Goal: Task Accomplishment & Management: Complete application form

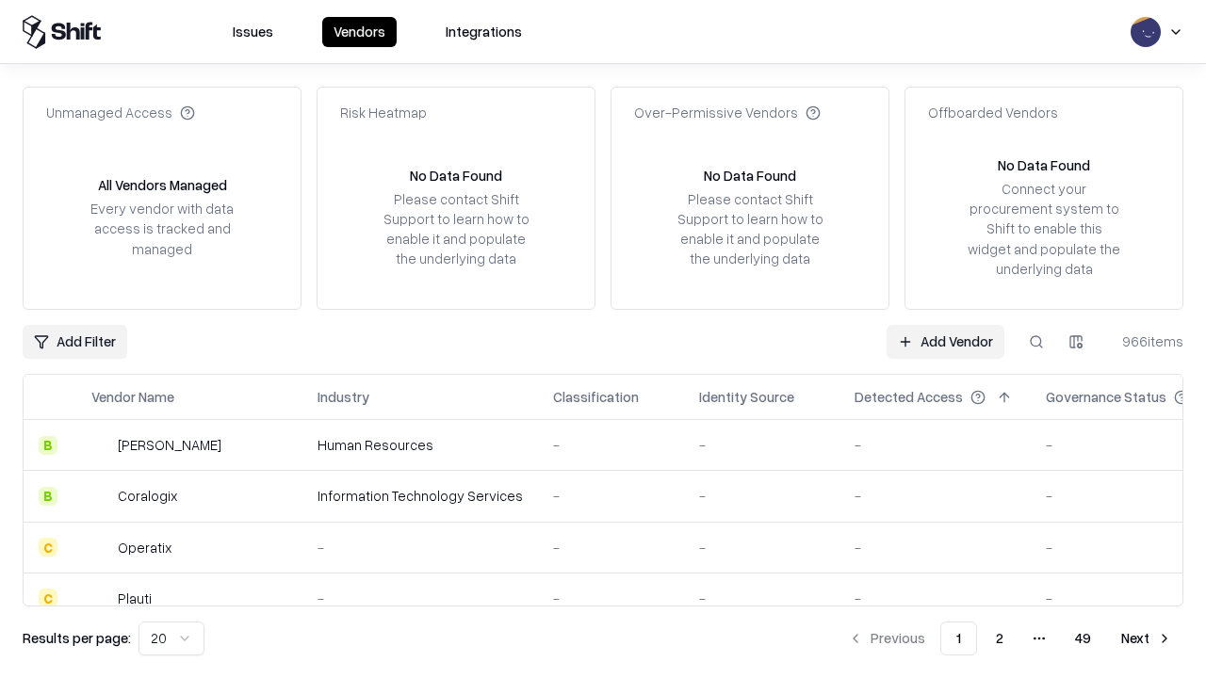
click at [945, 341] on link "Add Vendor" at bounding box center [946, 342] width 118 height 34
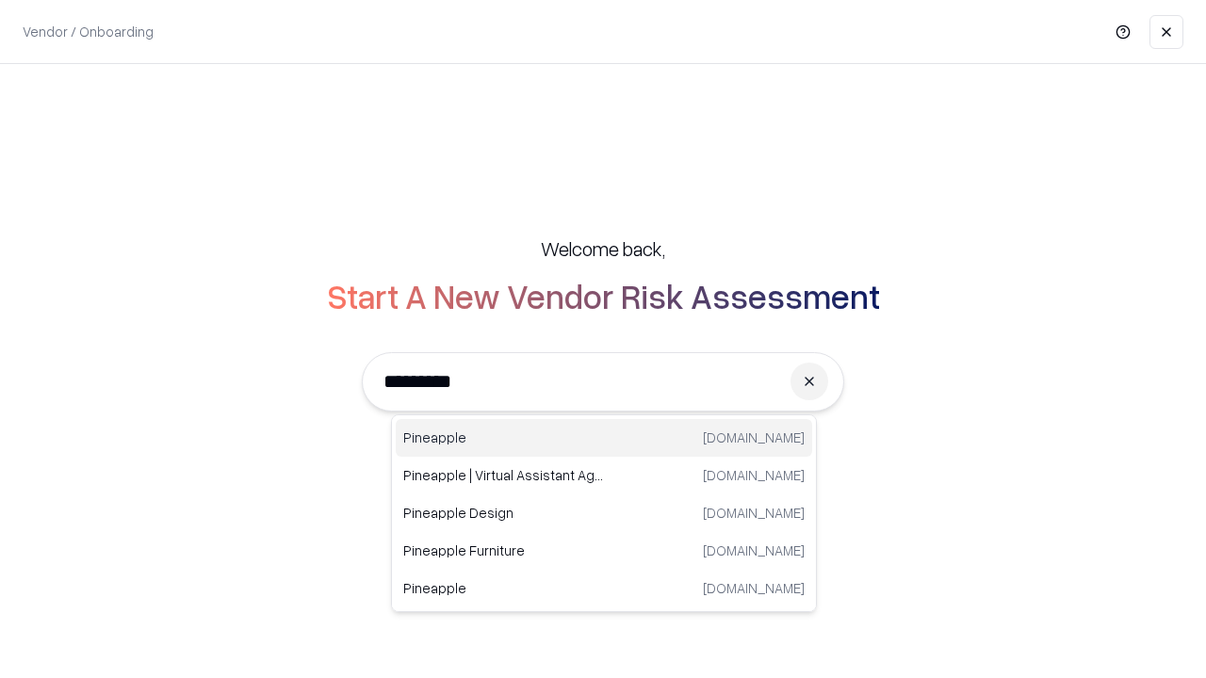
click at [604, 438] on div "Pineapple [DOMAIN_NAME]" at bounding box center [604, 438] width 416 height 38
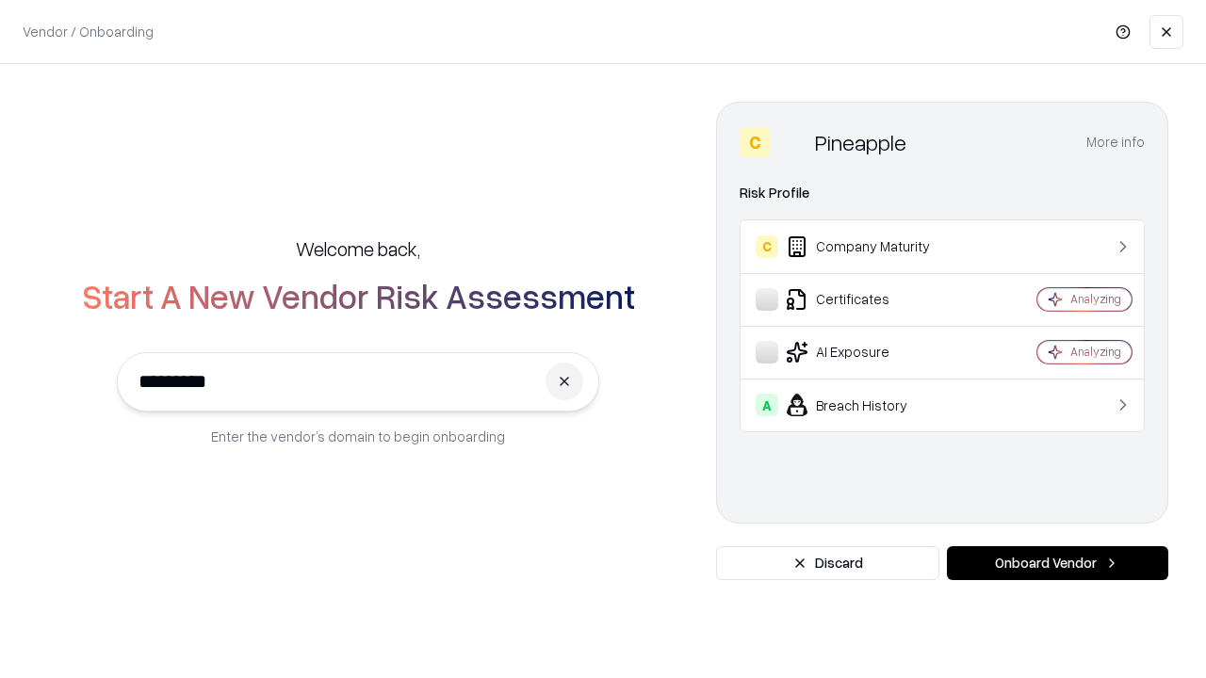
type input "*********"
click at [1057, 563] on button "Onboard Vendor" at bounding box center [1057, 563] width 221 height 34
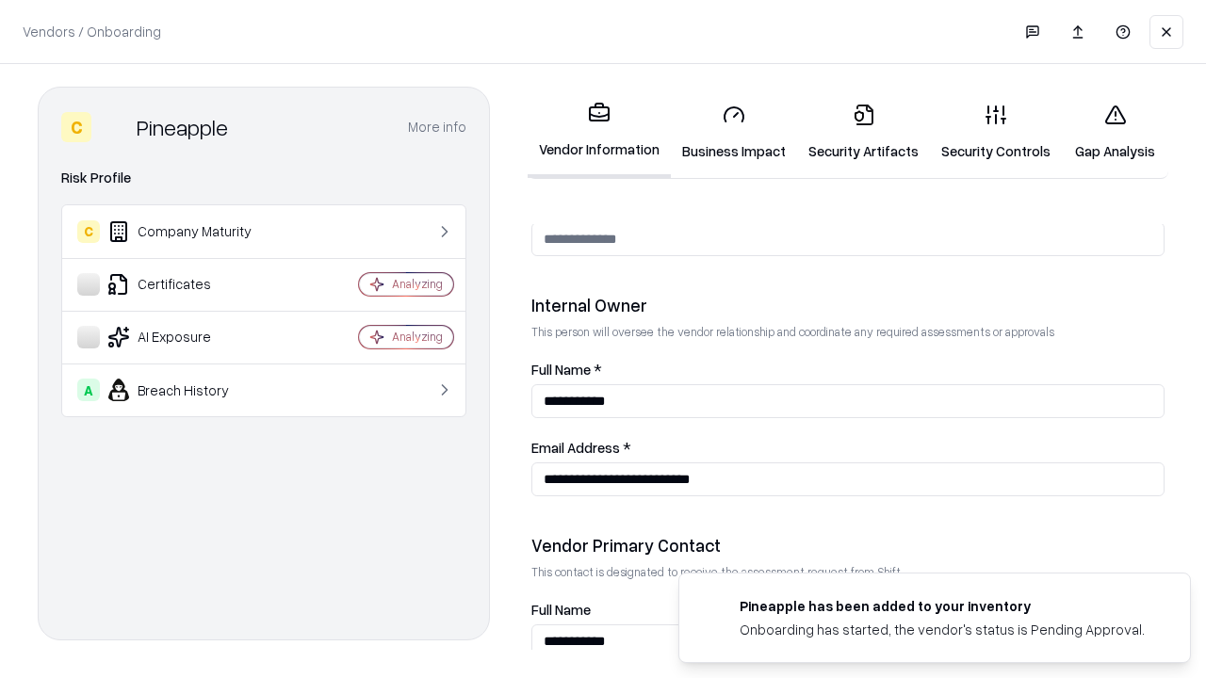
scroll to position [976, 0]
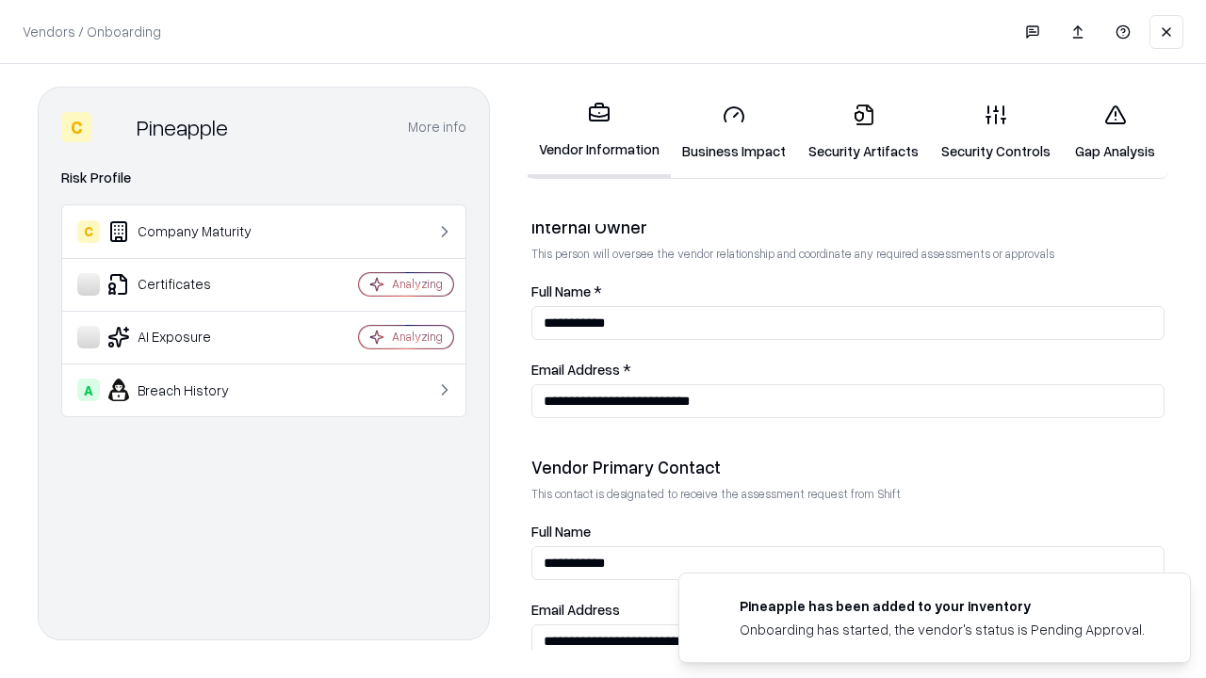
click at [734, 132] on link "Business Impact" at bounding box center [734, 133] width 126 height 88
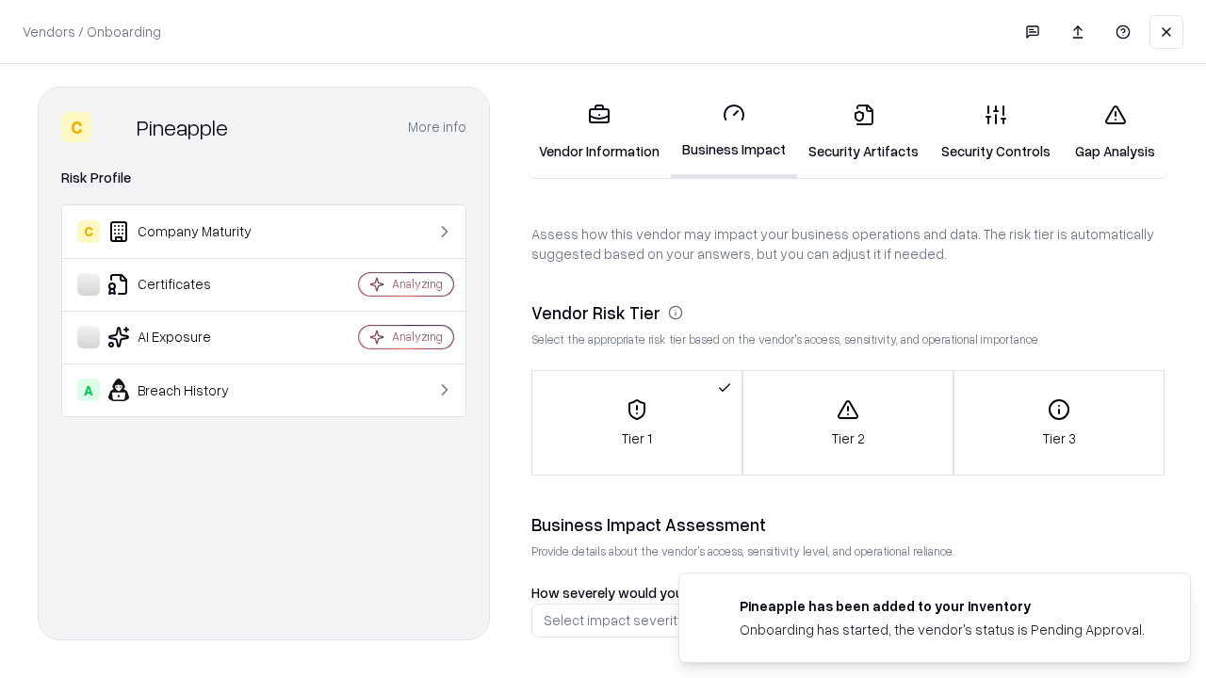
click at [1115, 132] on link "Gap Analysis" at bounding box center [1115, 133] width 106 height 88
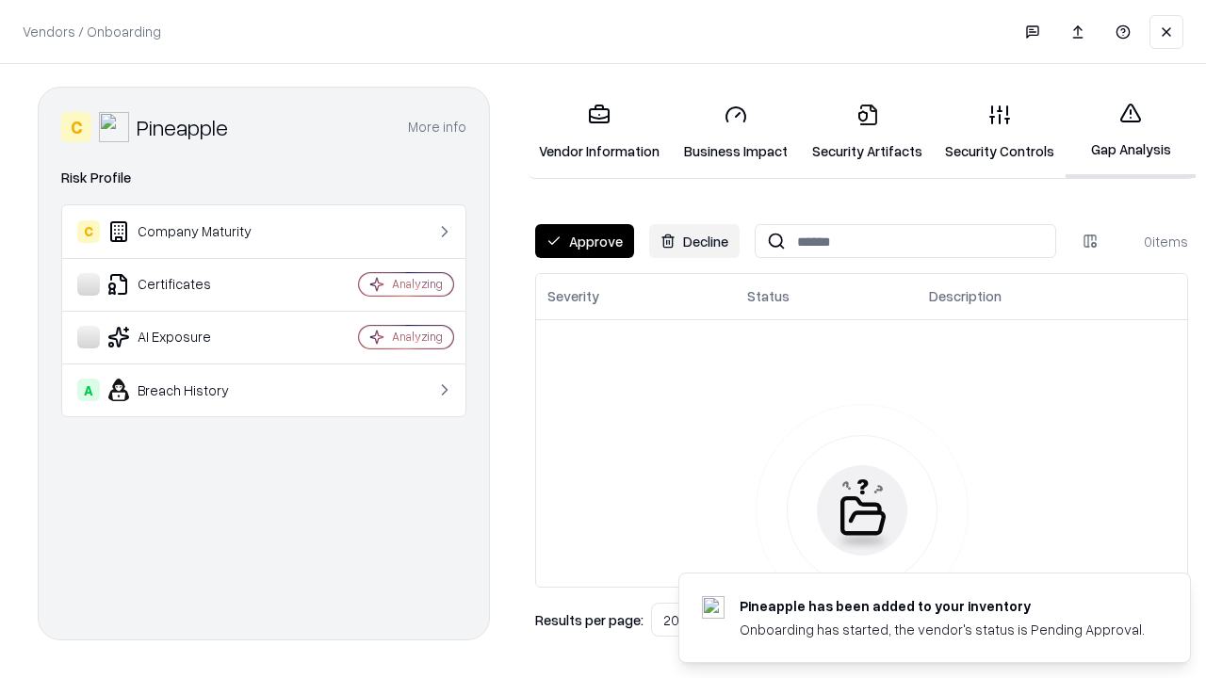
click at [584, 241] on button "Approve" at bounding box center [584, 241] width 99 height 34
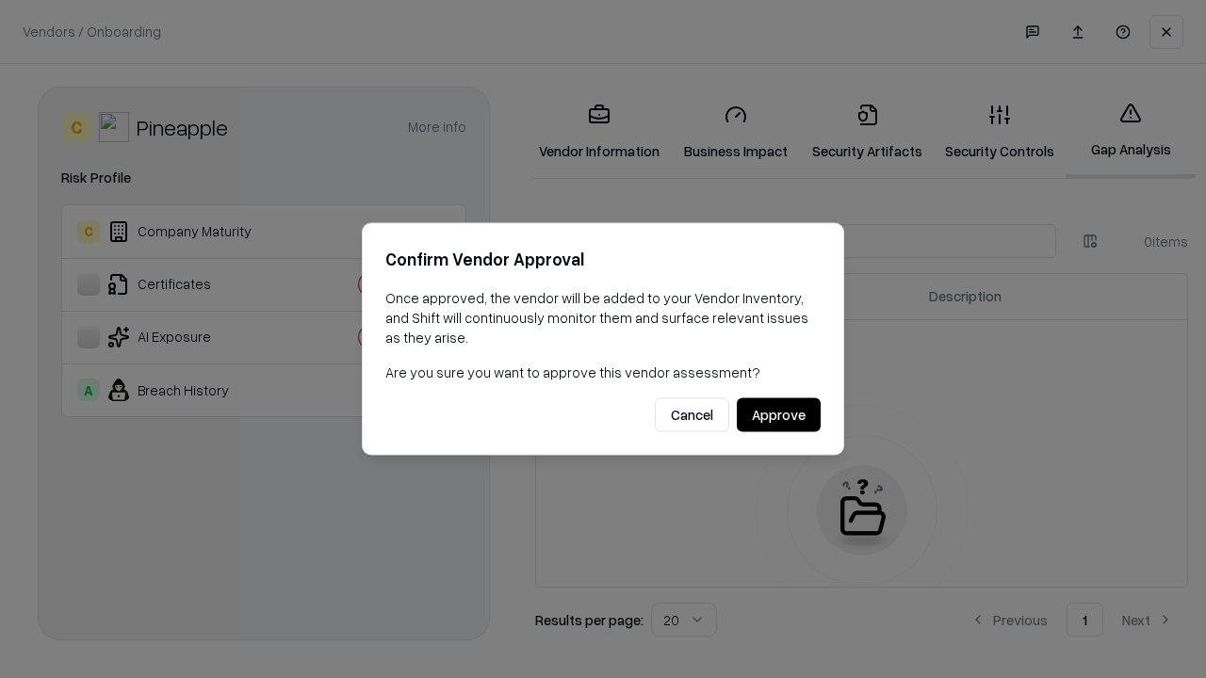
click at [778, 415] on button "Approve" at bounding box center [779, 416] width 84 height 34
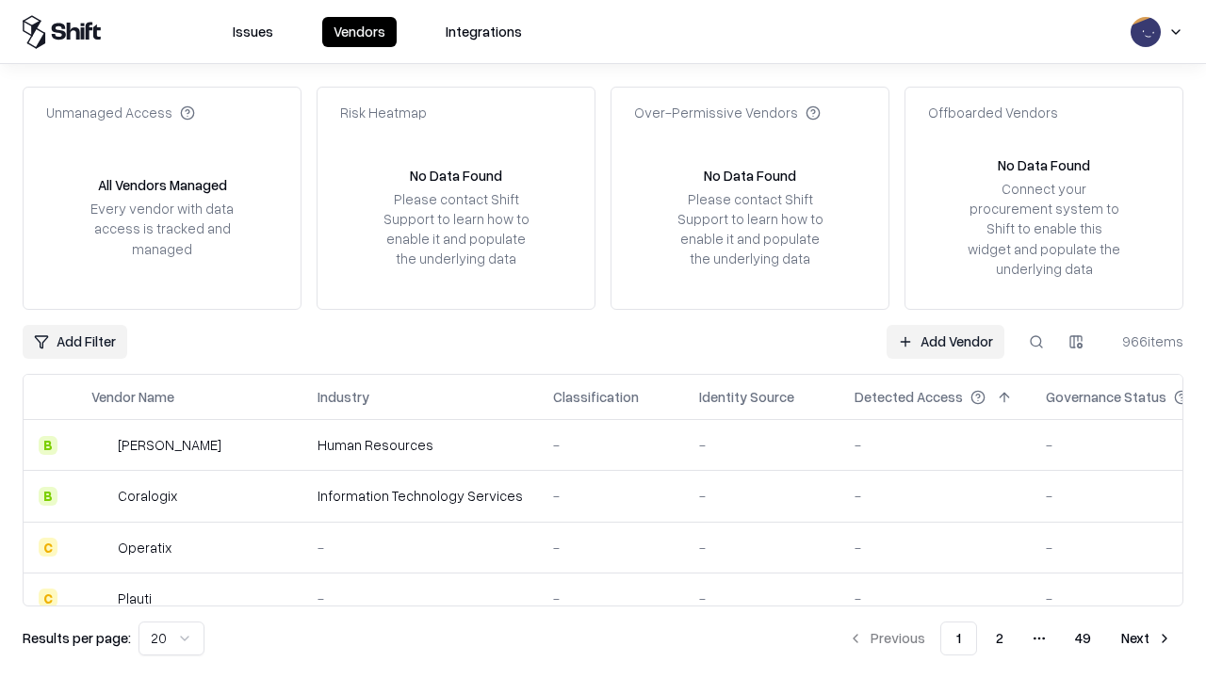
type input "*********"
click at [945, 341] on link "Add Vendor" at bounding box center [946, 342] width 118 height 34
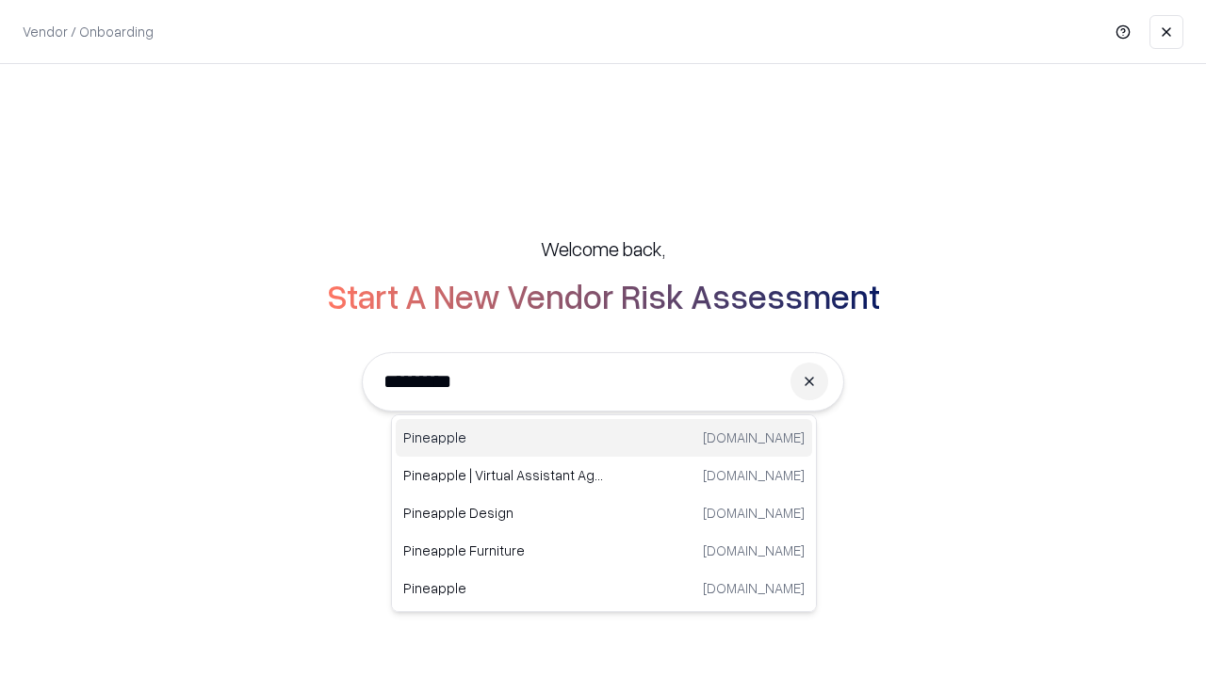
click at [604, 438] on div "Pineapple [DOMAIN_NAME]" at bounding box center [604, 438] width 416 height 38
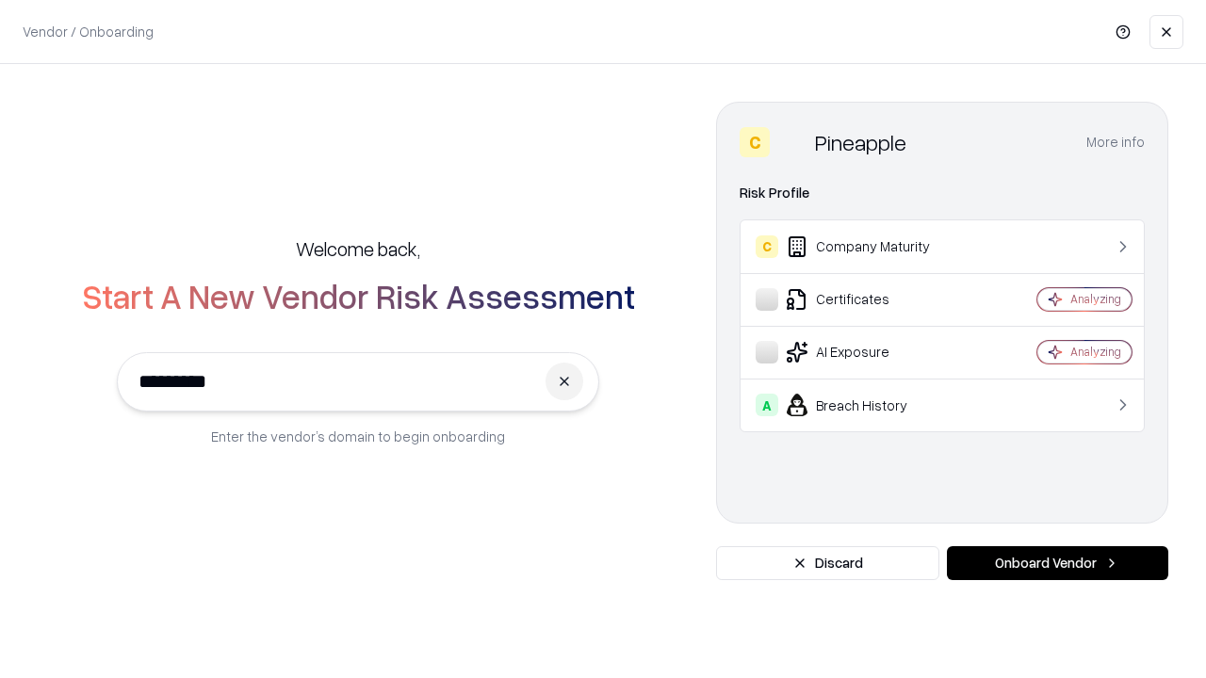
type input "*********"
click at [1057, 563] on button "Onboard Vendor" at bounding box center [1057, 563] width 221 height 34
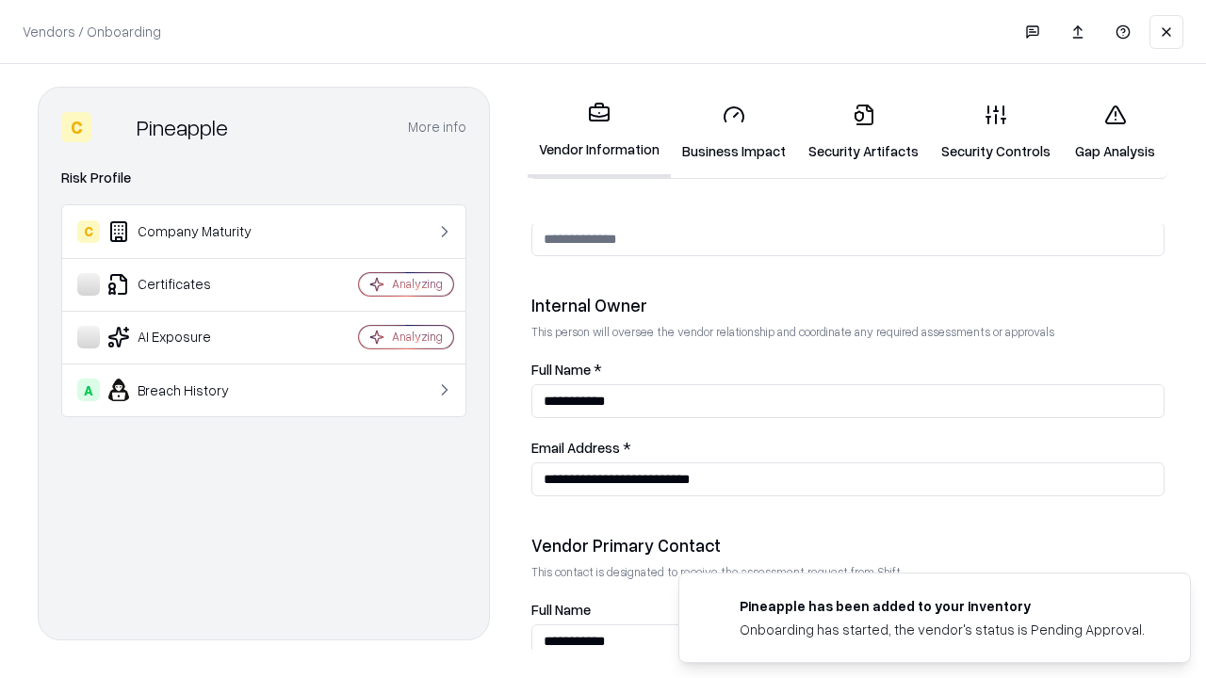
scroll to position [976, 0]
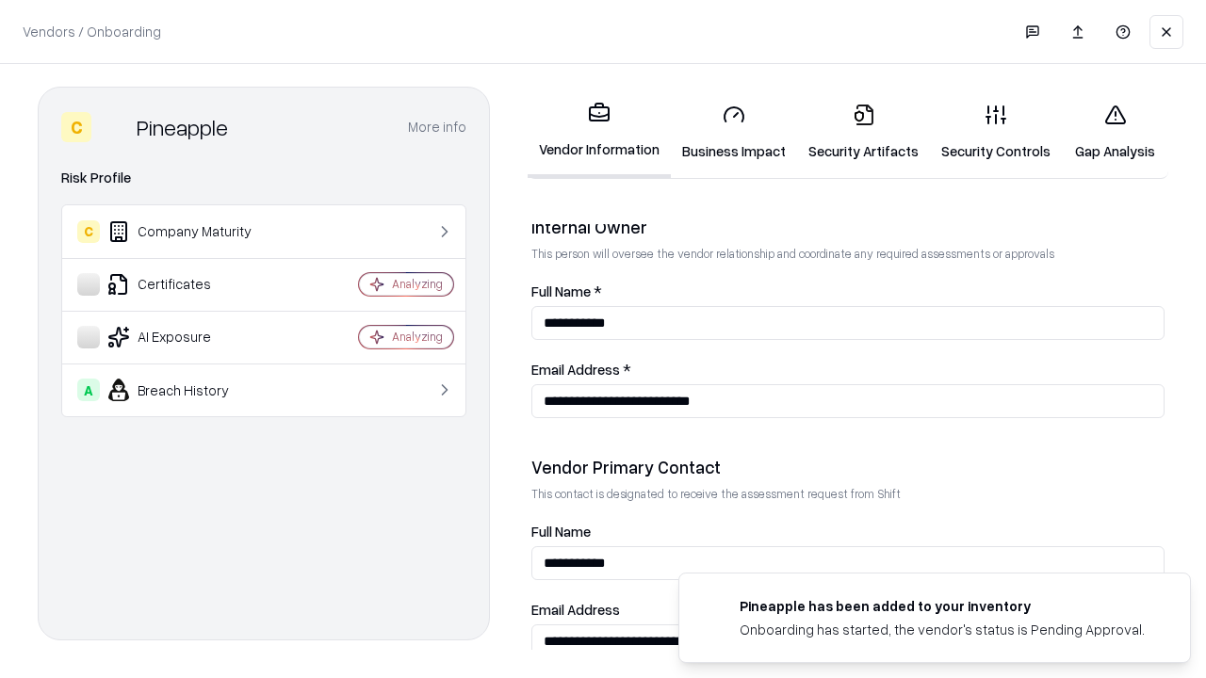
click at [1115, 132] on link "Gap Analysis" at bounding box center [1115, 133] width 106 height 88
